Goal: Use online tool/utility: Utilize a website feature to perform a specific function

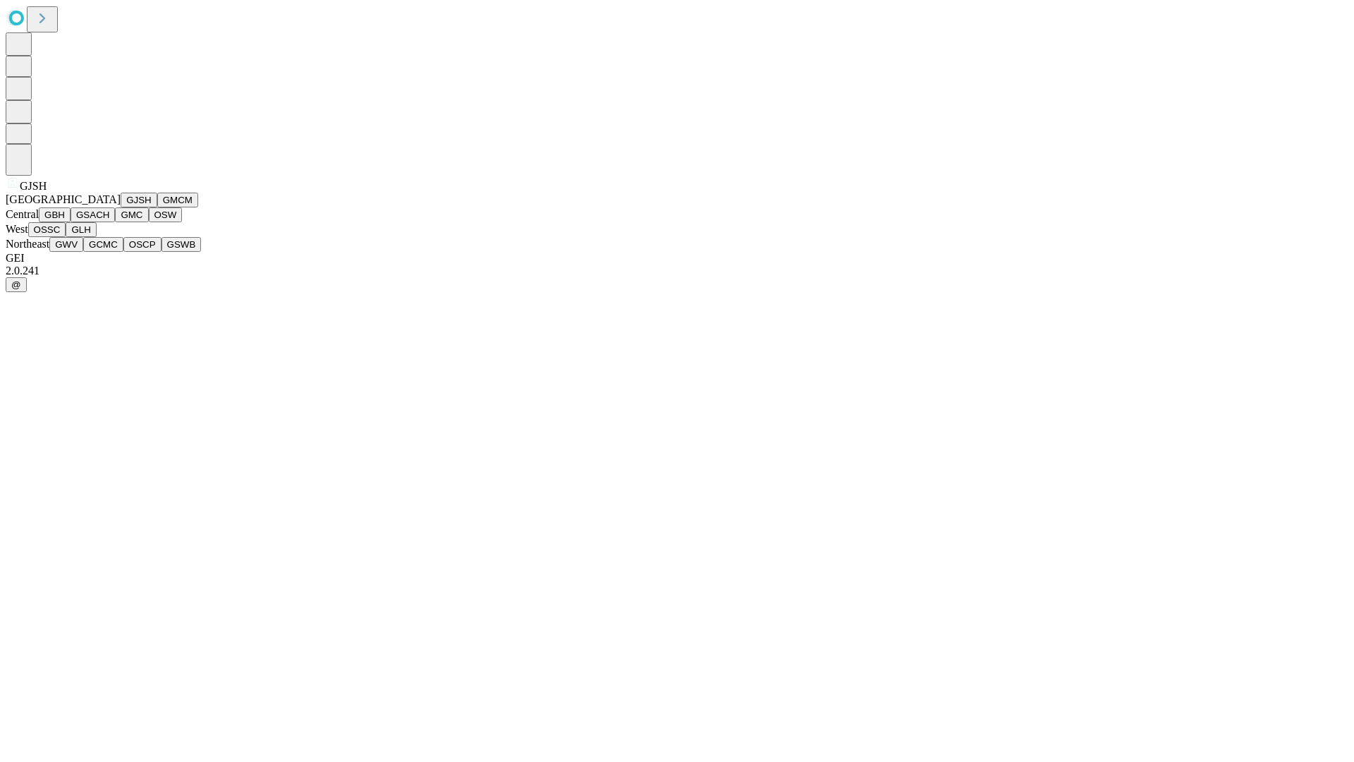
click at [121, 207] on button "GJSH" at bounding box center [139, 200] width 37 height 15
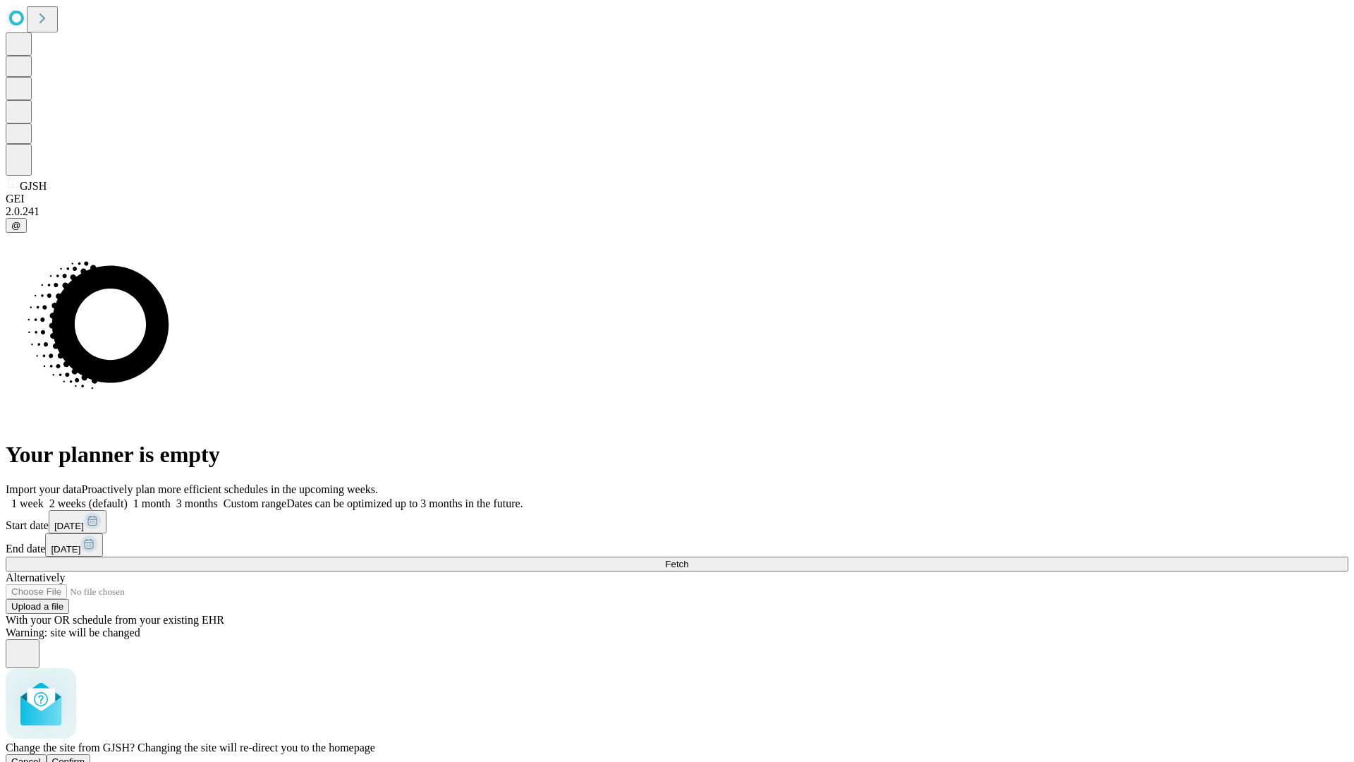
click at [85, 756] on span "Confirm" at bounding box center [68, 761] width 33 height 11
click at [44, 497] on label "1 week" at bounding box center [25, 503] width 38 height 12
click at [688, 558] on span "Fetch" at bounding box center [676, 563] width 23 height 11
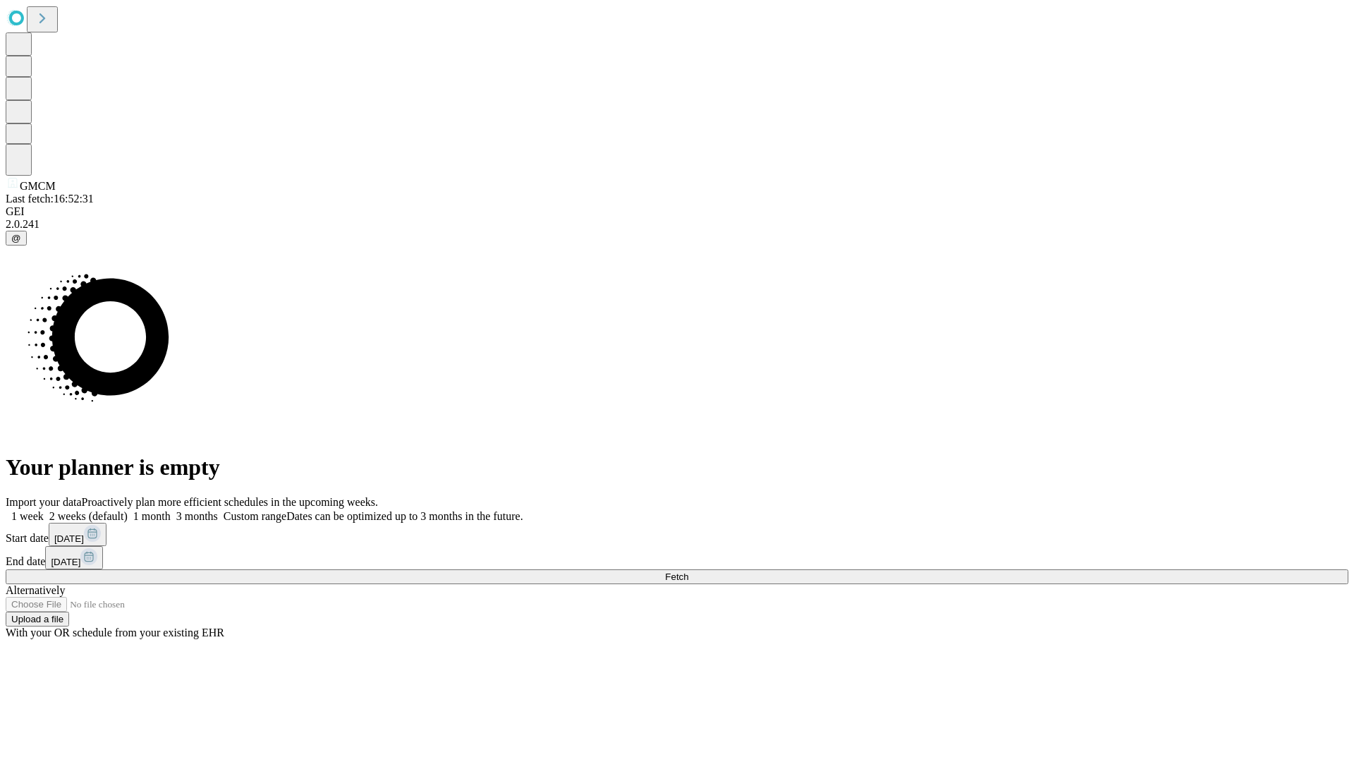
click at [44, 510] on label "1 week" at bounding box center [25, 516] width 38 height 12
click at [688, 571] on span "Fetch" at bounding box center [676, 576] width 23 height 11
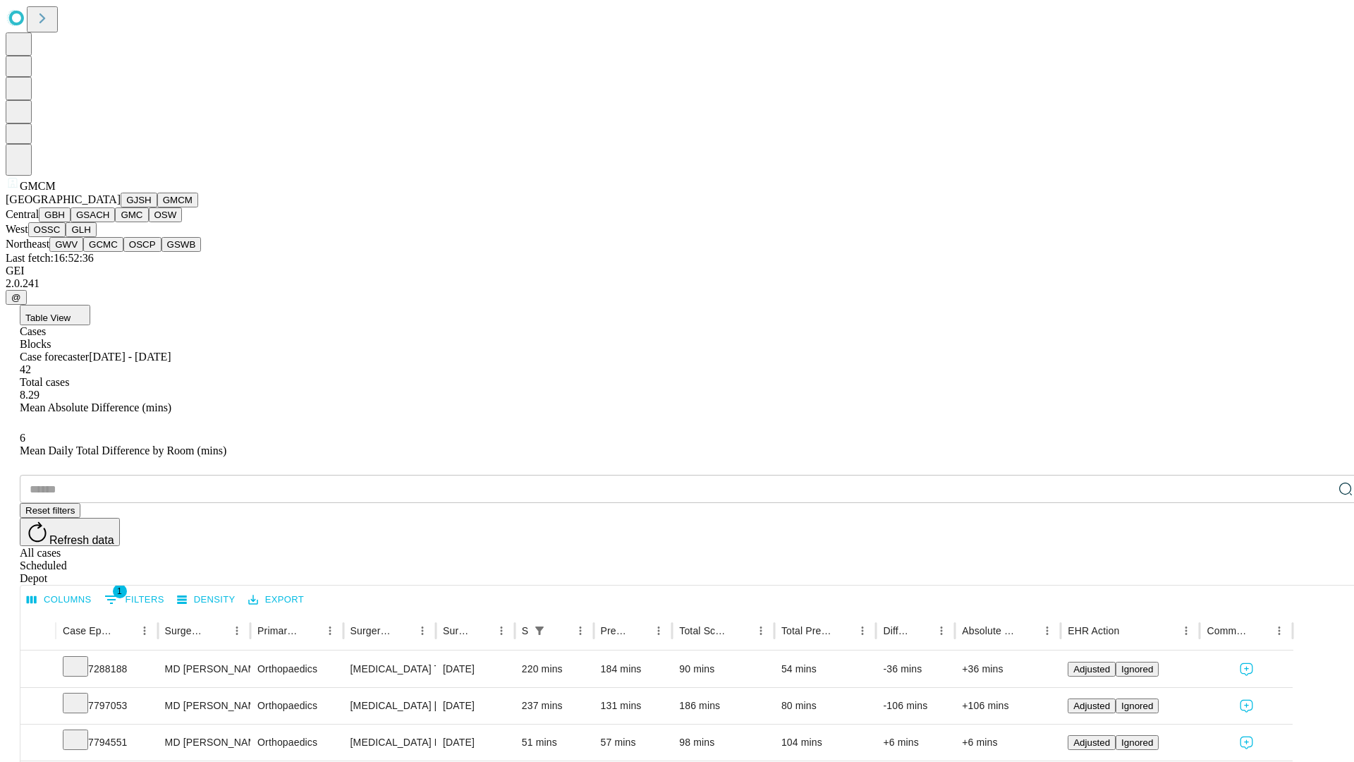
click at [71, 222] on button "GBH" at bounding box center [55, 214] width 32 height 15
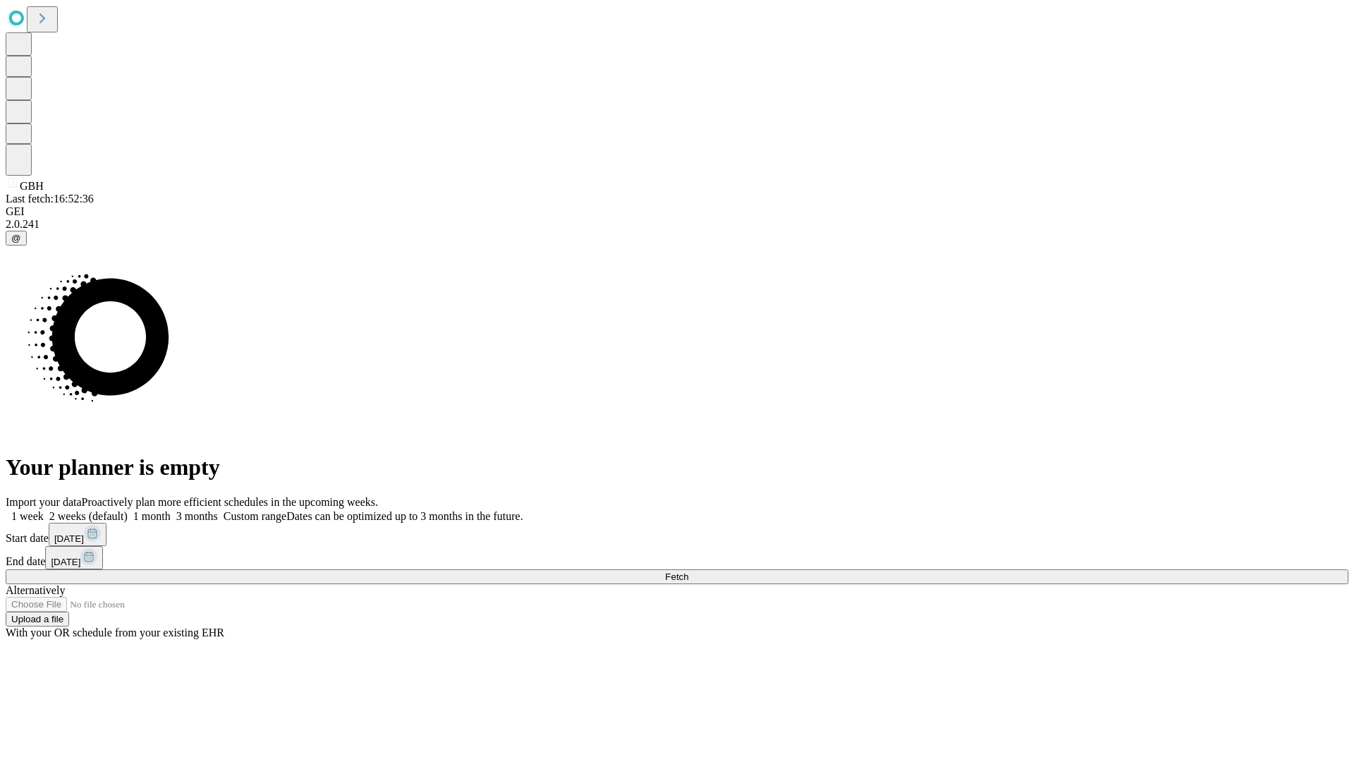
click at [44, 510] on label "1 week" at bounding box center [25, 516] width 38 height 12
click at [688, 571] on span "Fetch" at bounding box center [676, 576] width 23 height 11
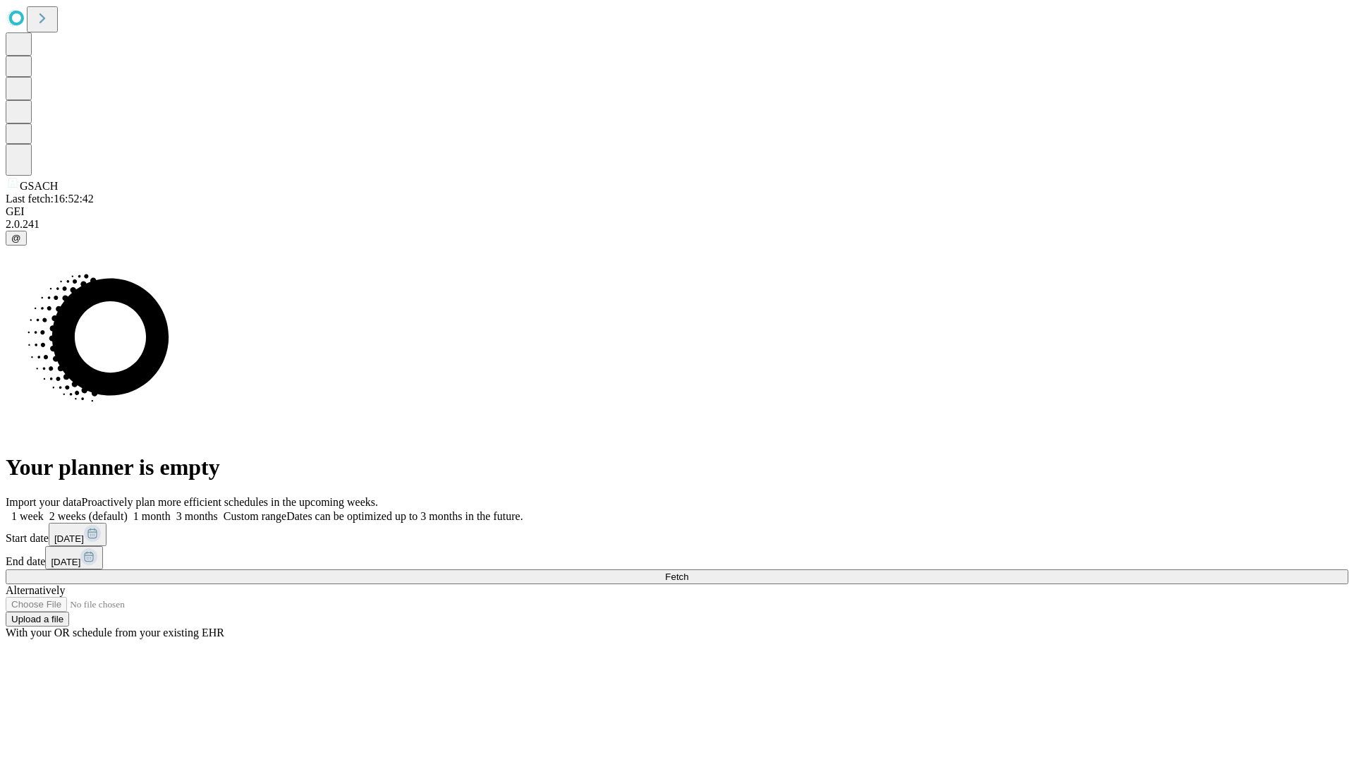
click at [44, 510] on label "1 week" at bounding box center [25, 516] width 38 height 12
click at [688, 571] on span "Fetch" at bounding box center [676, 576] width 23 height 11
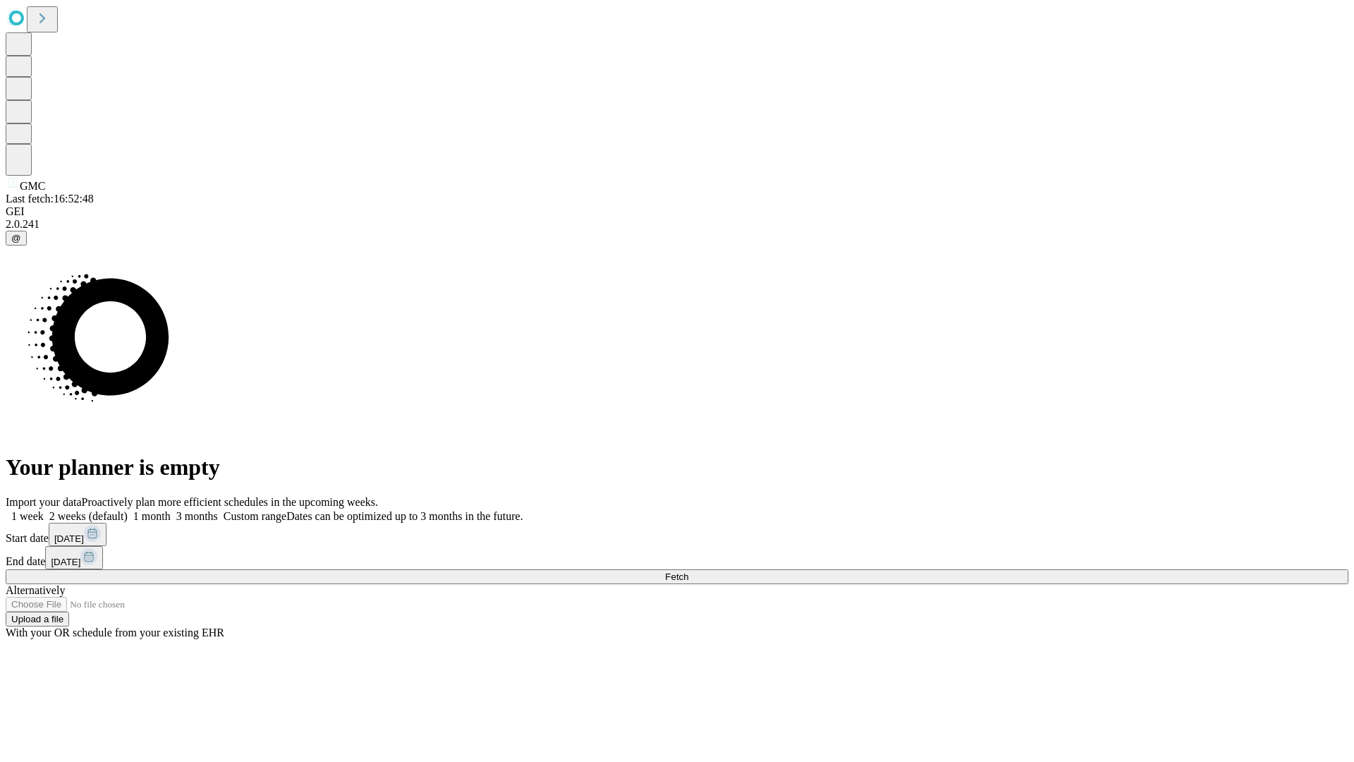
click at [44, 510] on label "1 week" at bounding box center [25, 516] width 38 height 12
click at [688, 571] on span "Fetch" at bounding box center [676, 576] width 23 height 11
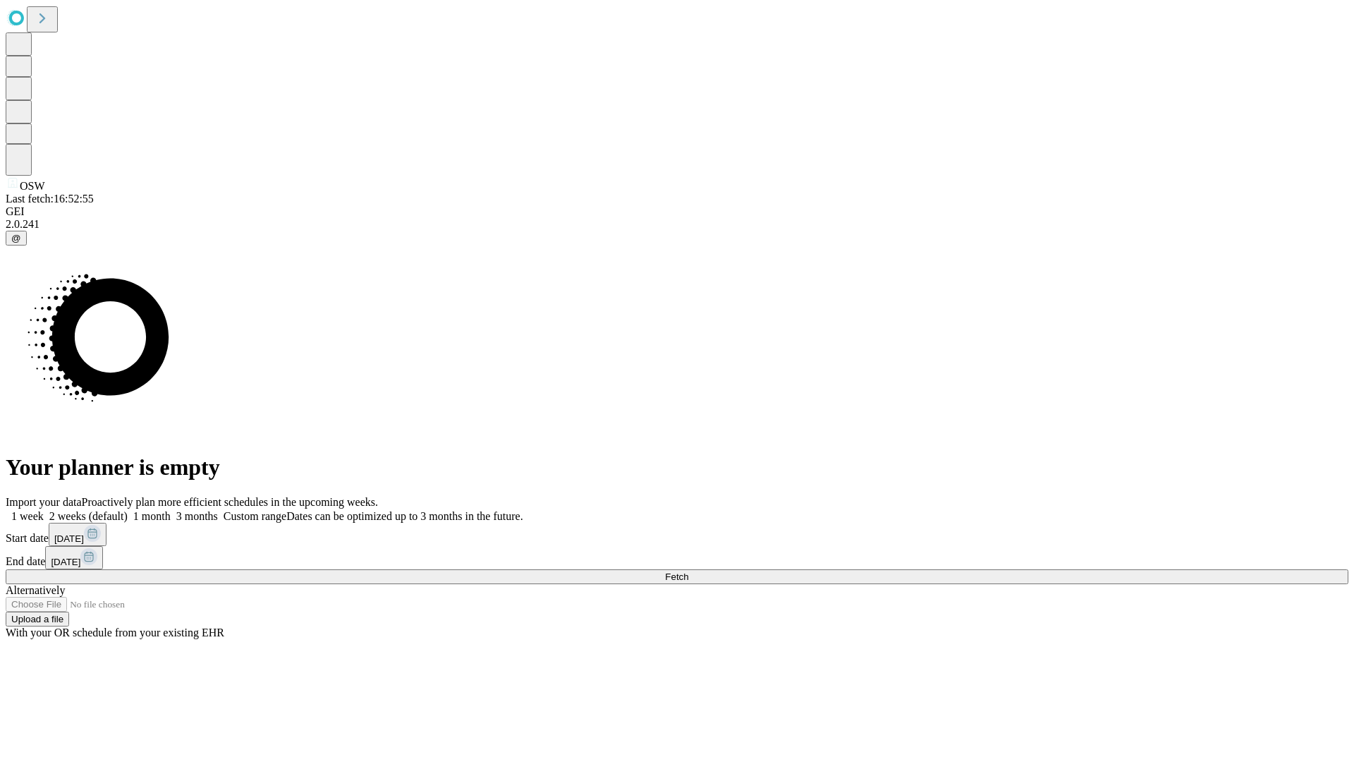
click at [44, 510] on label "1 week" at bounding box center [25, 516] width 38 height 12
click at [688, 571] on span "Fetch" at bounding box center [676, 576] width 23 height 11
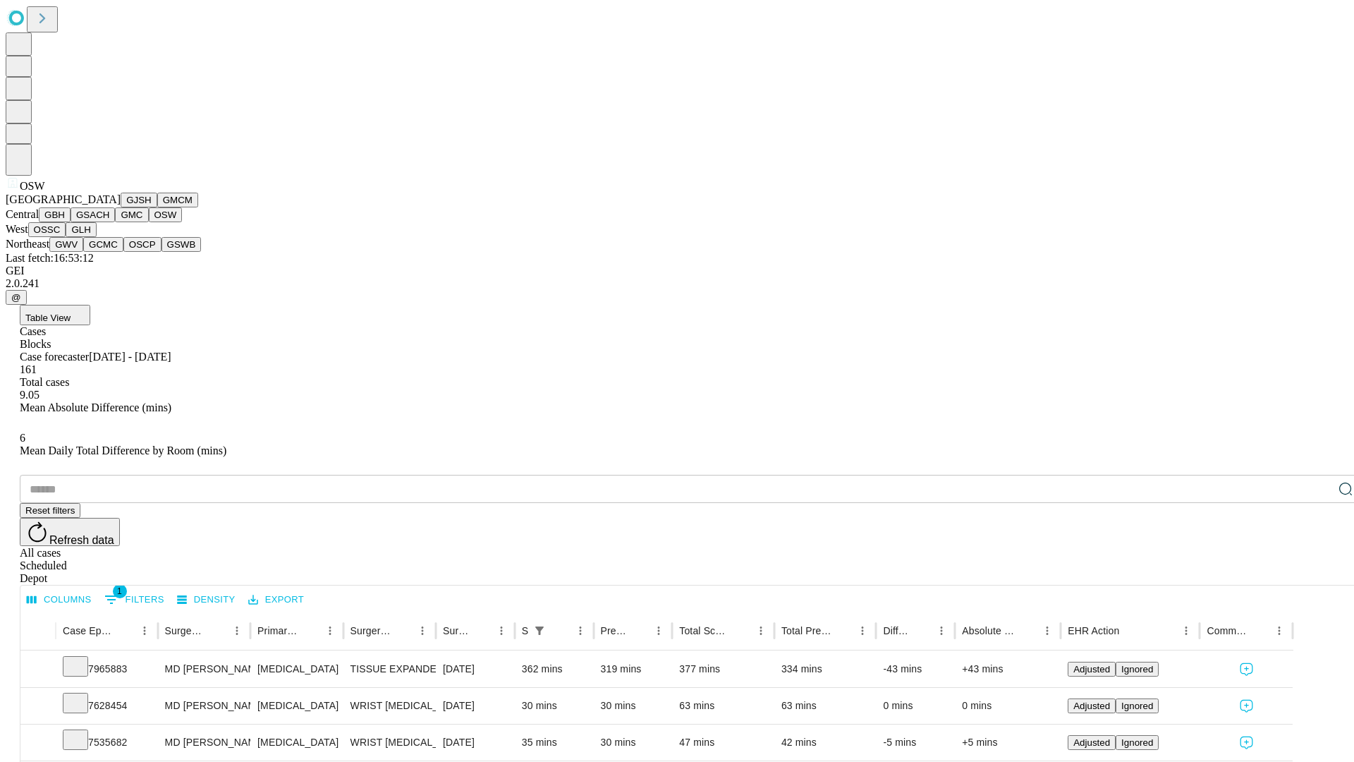
click at [66, 237] on button "OSSC" at bounding box center [47, 229] width 38 height 15
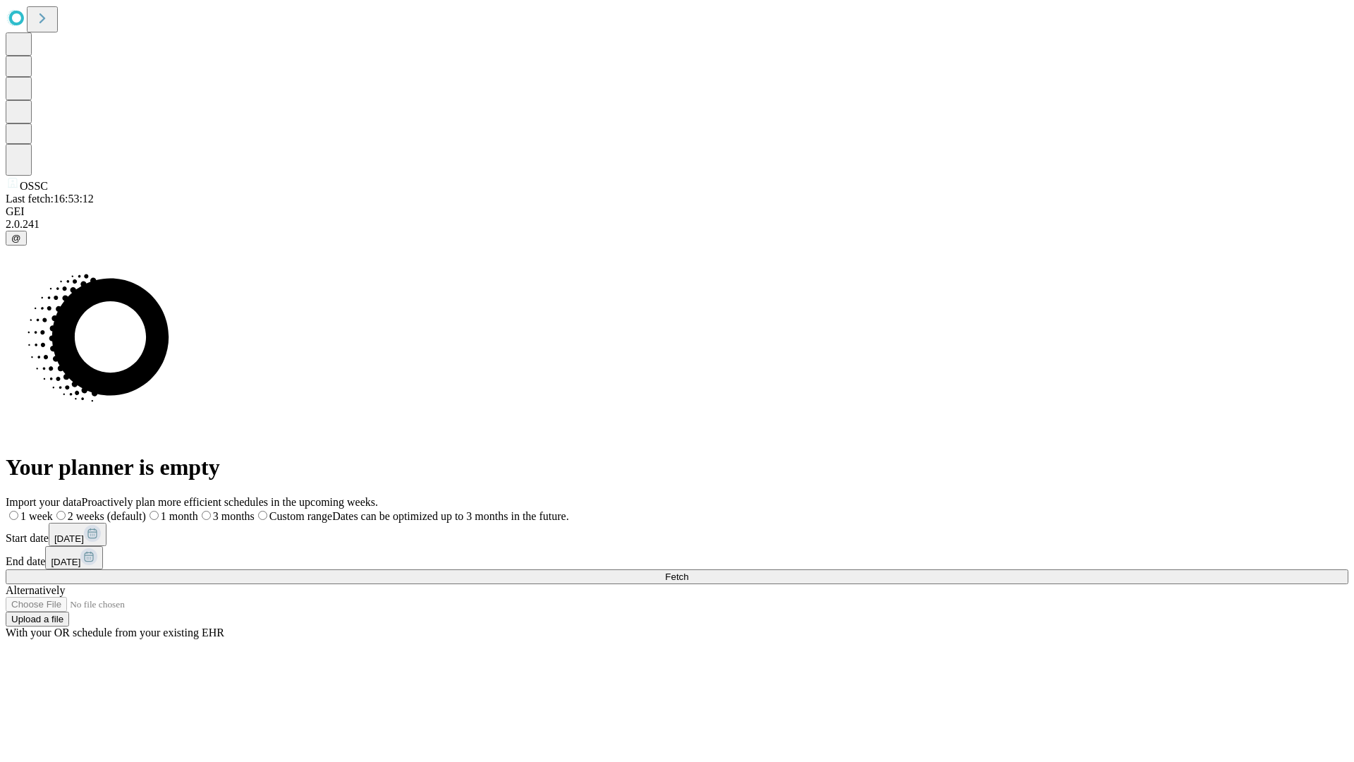
click at [53, 510] on label "1 week" at bounding box center [29, 516] width 47 height 12
click at [688, 571] on span "Fetch" at bounding box center [676, 576] width 23 height 11
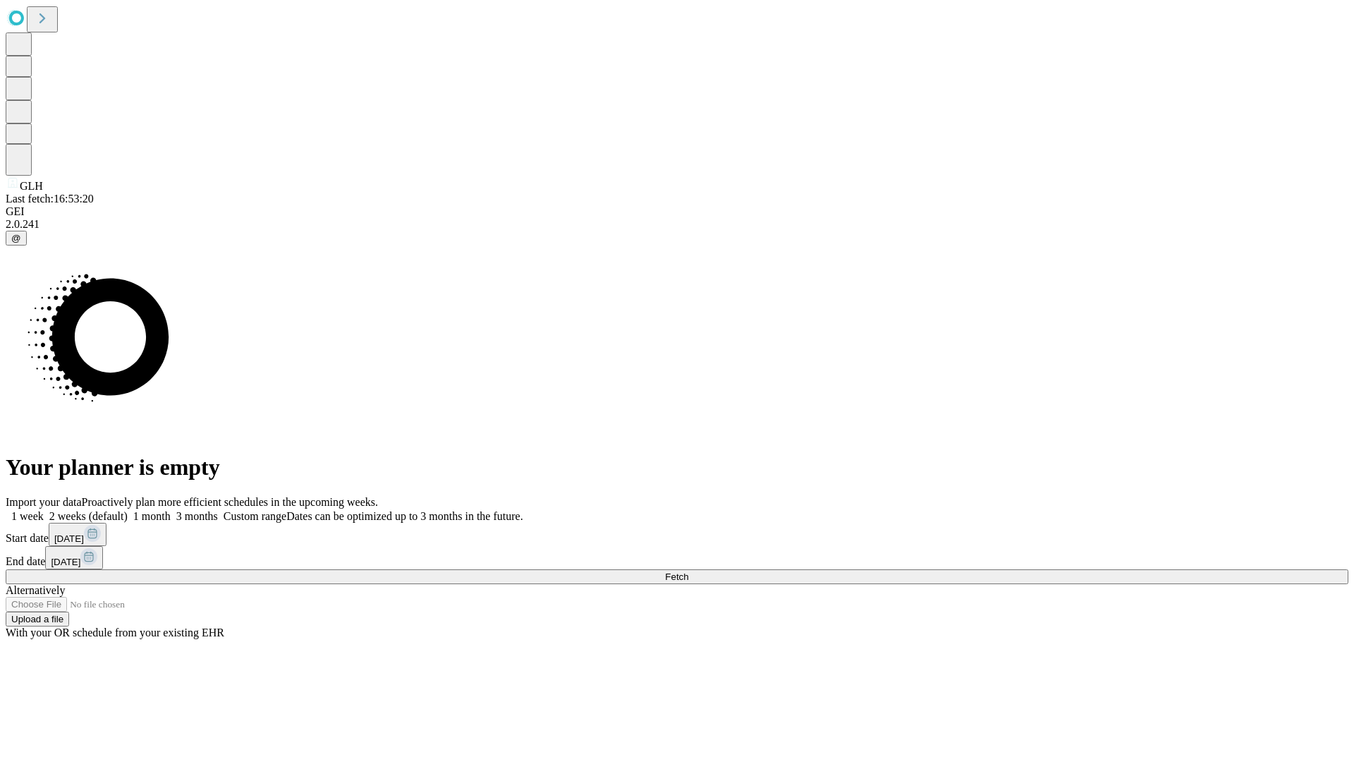
click at [44, 510] on label "1 week" at bounding box center [25, 516] width 38 height 12
click at [688, 571] on span "Fetch" at bounding box center [676, 576] width 23 height 11
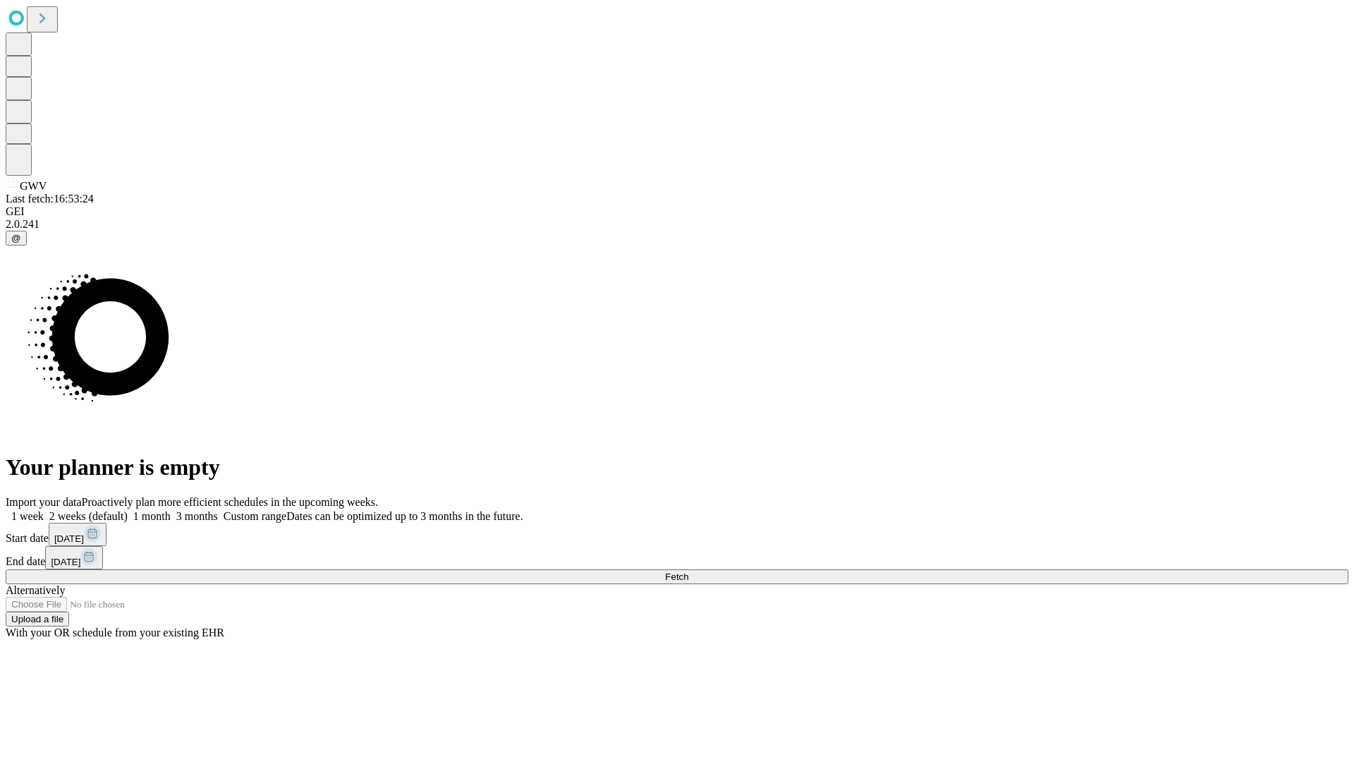
click at [44, 510] on label "1 week" at bounding box center [25, 516] width 38 height 12
click at [688, 571] on span "Fetch" at bounding box center [676, 576] width 23 height 11
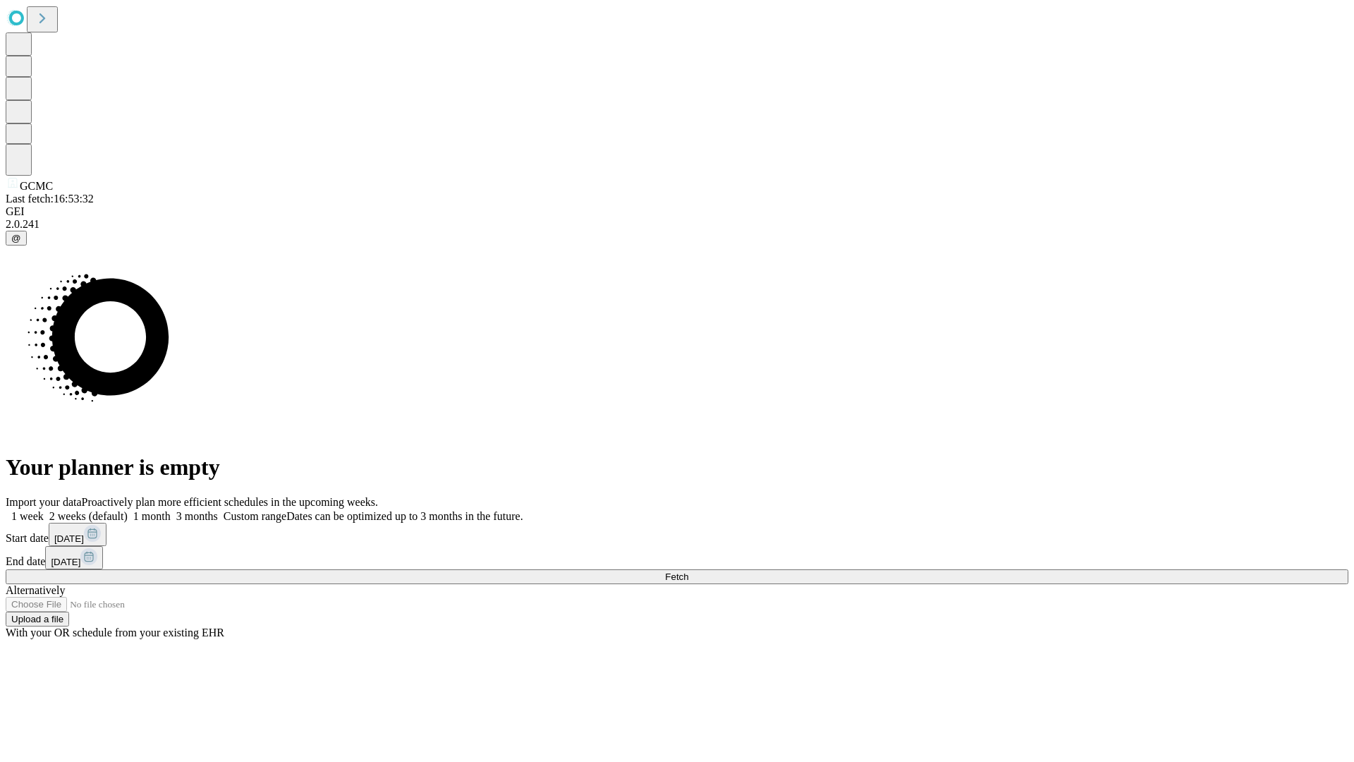
click at [44, 510] on label "1 week" at bounding box center [25, 516] width 38 height 12
click at [688, 571] on span "Fetch" at bounding box center [676, 576] width 23 height 11
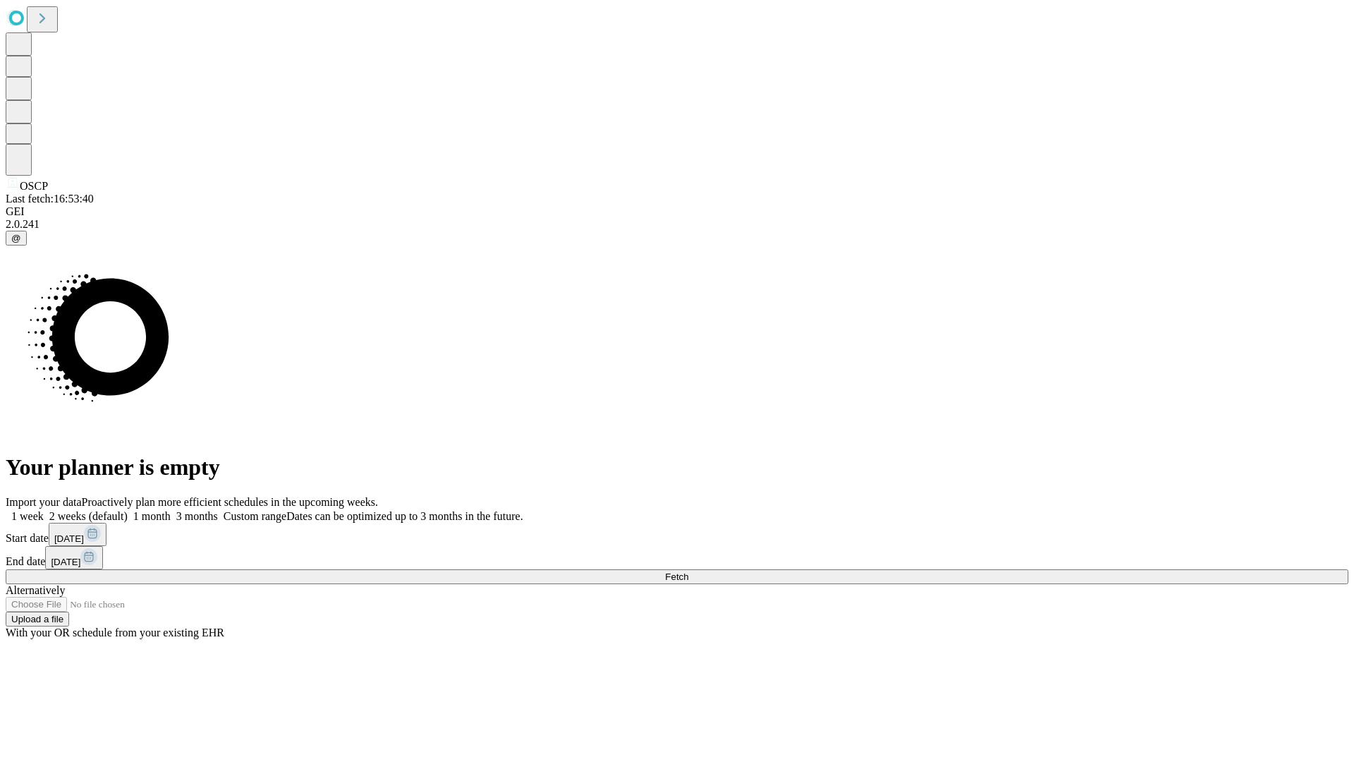
click at [44, 510] on label "1 week" at bounding box center [25, 516] width 38 height 12
click at [688, 571] on span "Fetch" at bounding box center [676, 576] width 23 height 11
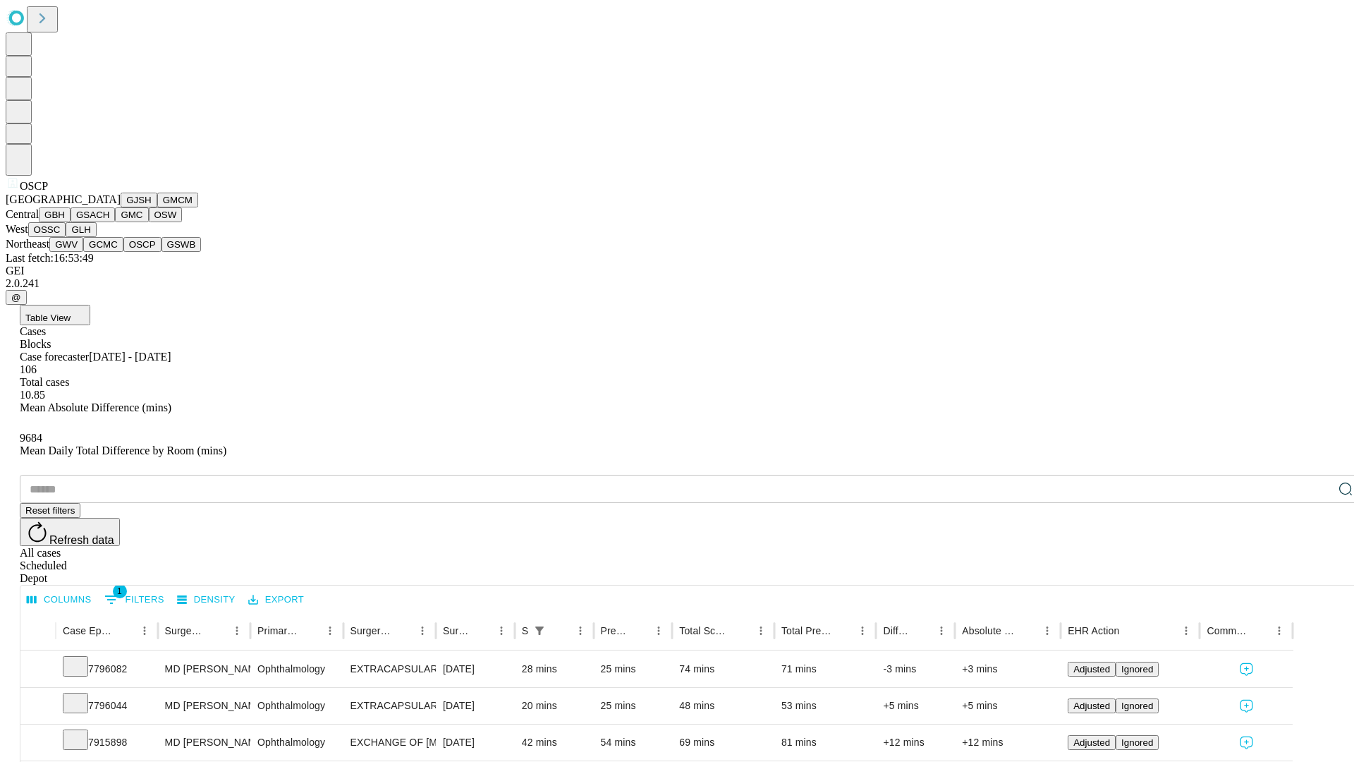
click at [161, 252] on button "GSWB" at bounding box center [181, 244] width 40 height 15
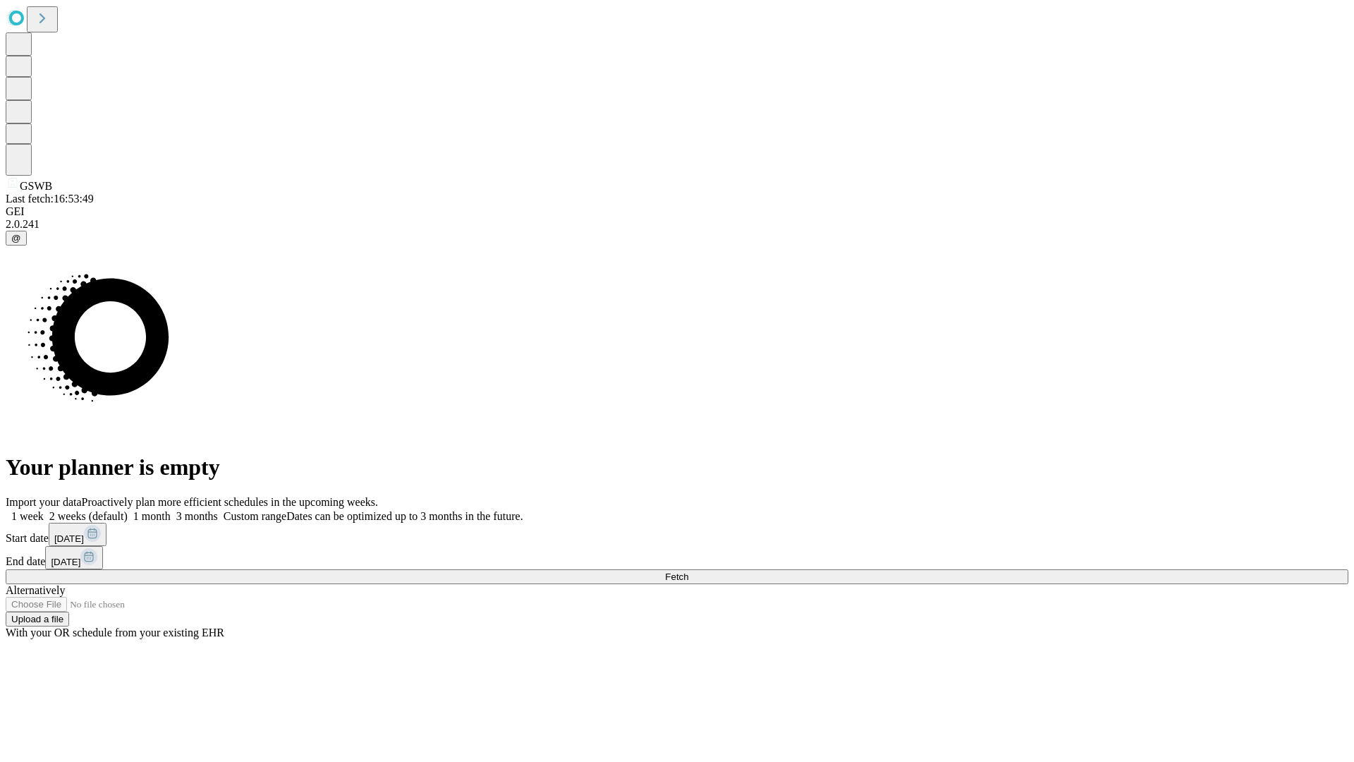
click at [44, 510] on label "1 week" at bounding box center [25, 516] width 38 height 12
click at [688, 571] on span "Fetch" at bounding box center [676, 576] width 23 height 11
